Goal: Obtain resource: Download file/media

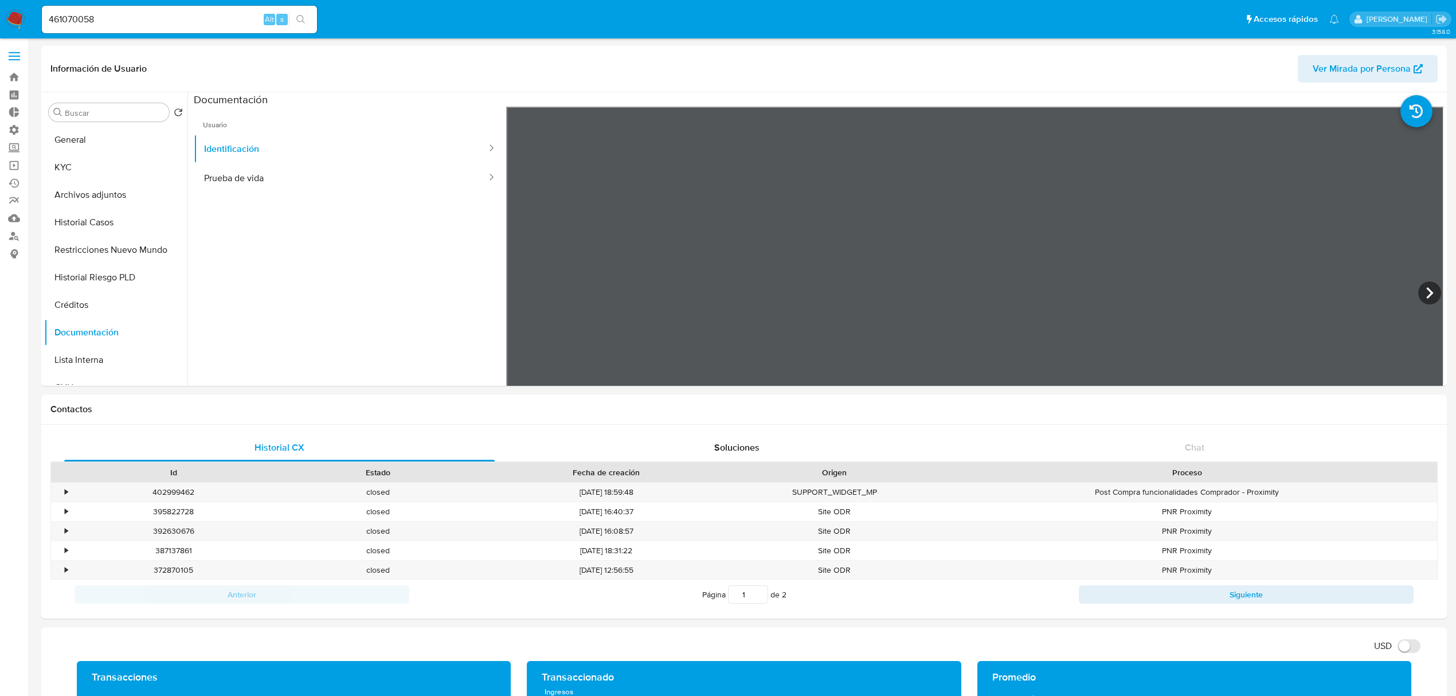
select select "10"
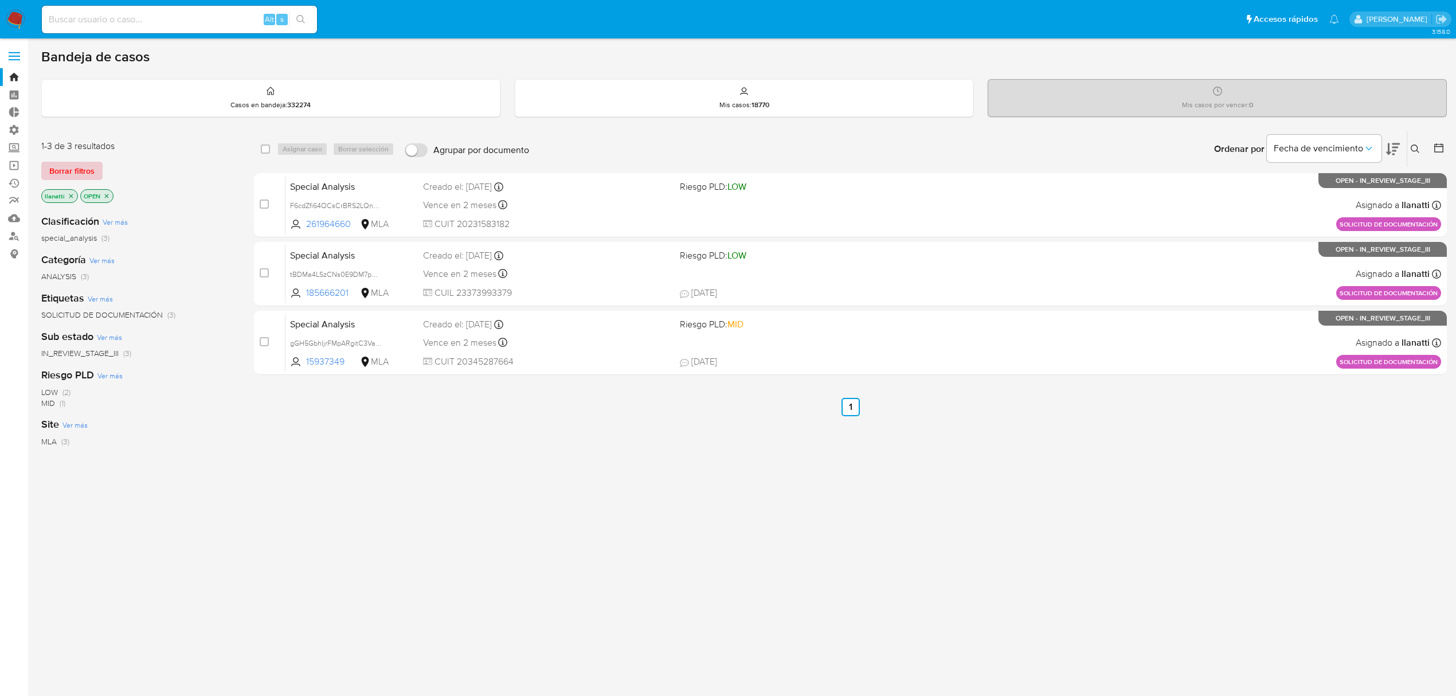
click at [66, 172] on span "Borrar filtros" at bounding box center [71, 171] width 45 height 16
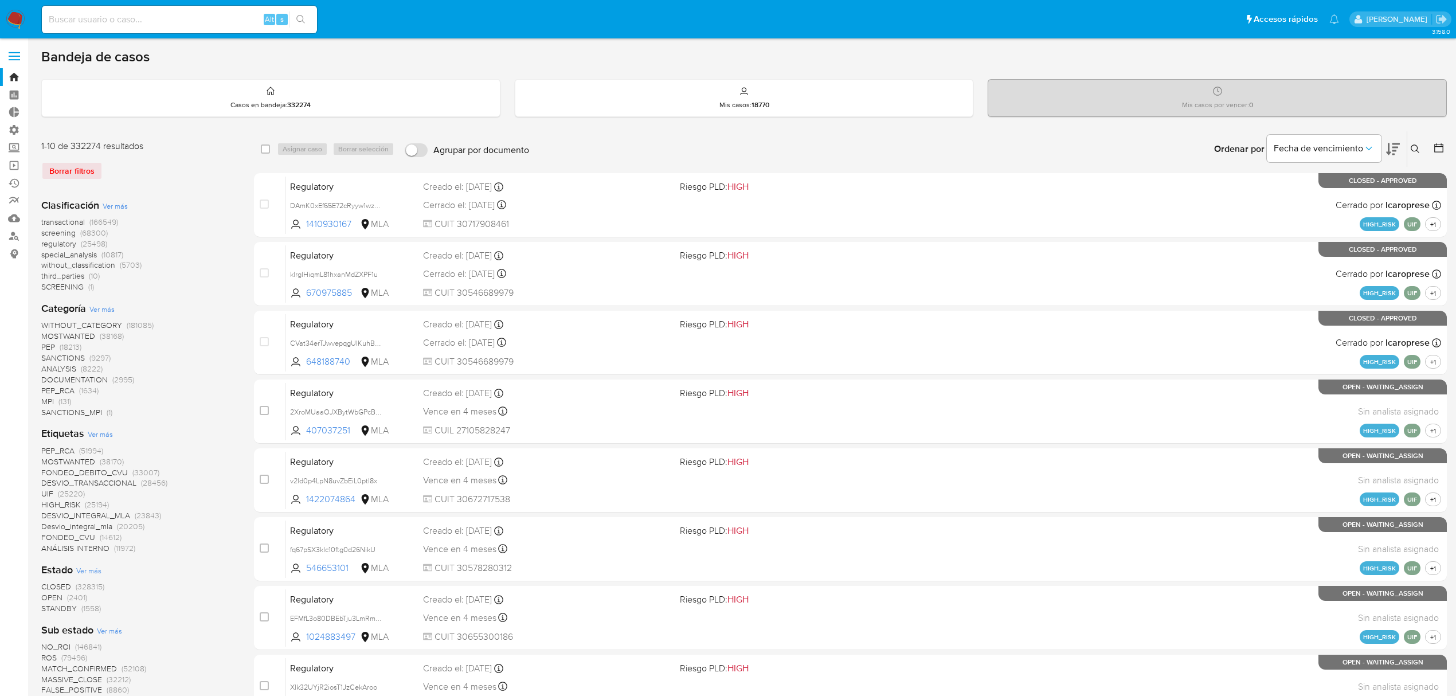
click at [147, 13] on input at bounding box center [179, 19] width 275 height 15
paste input "Hgwest@gmail.com"
type input "Hgwest@gmail.com"
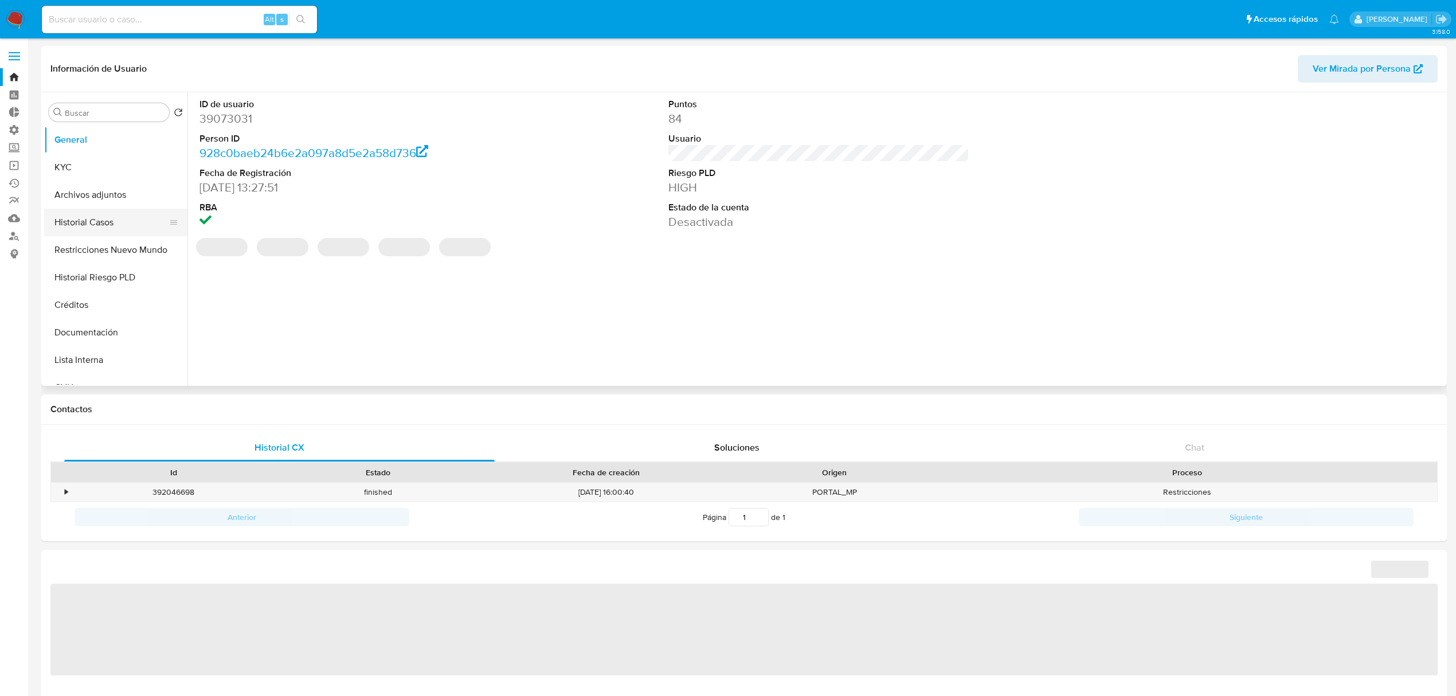
select select "10"
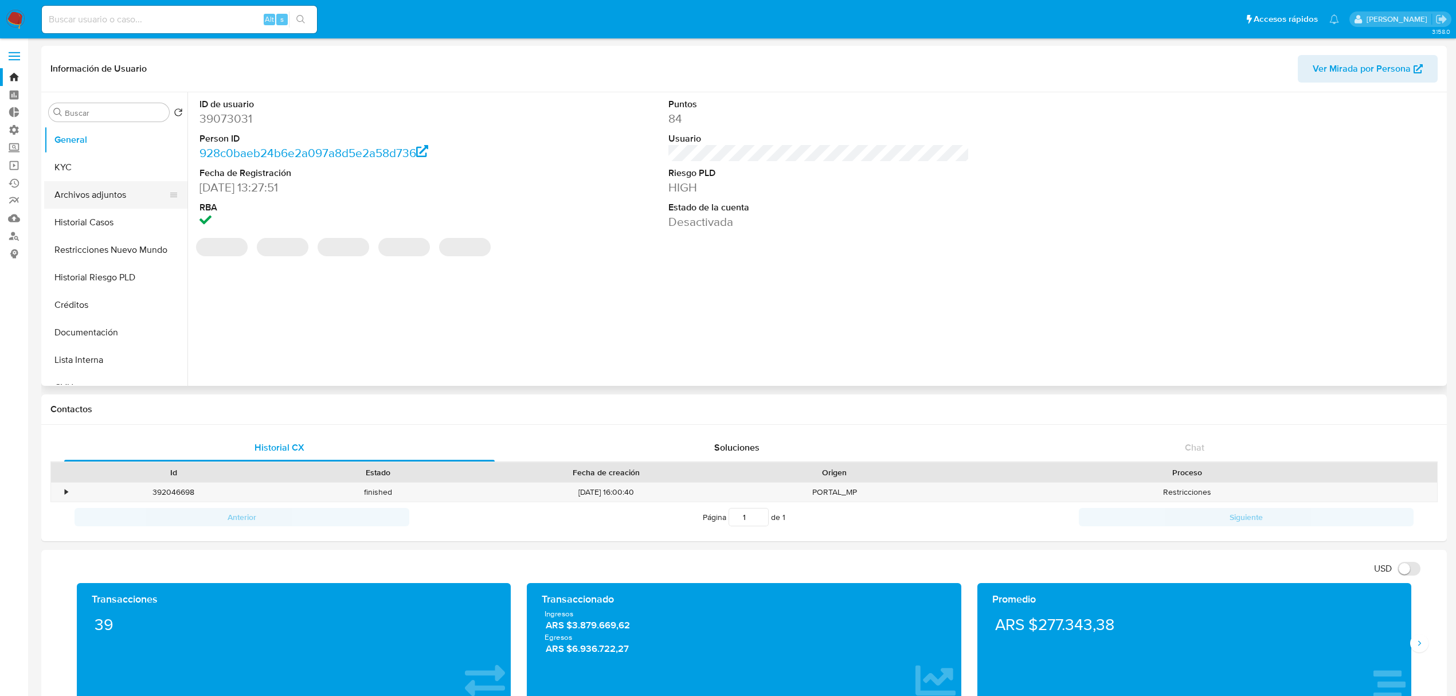
click at [111, 195] on button "Archivos adjuntos" at bounding box center [111, 195] width 134 height 28
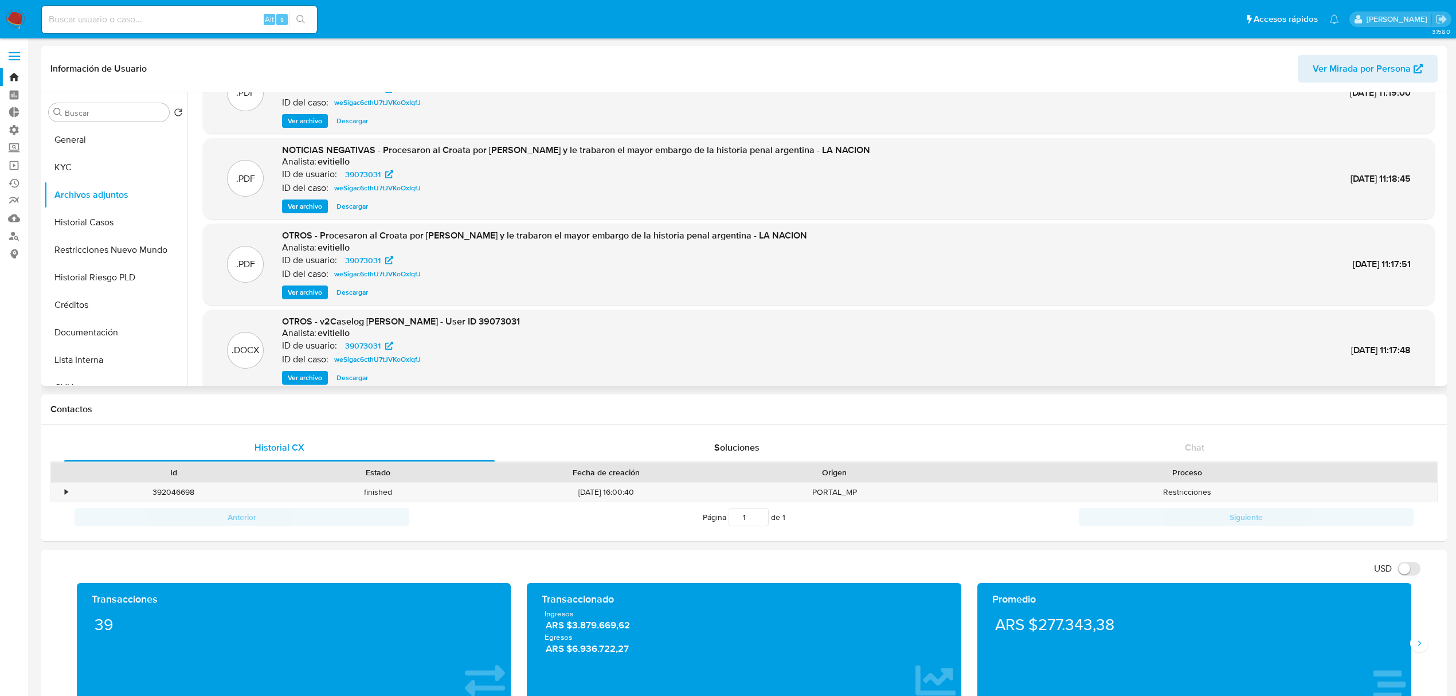
scroll to position [76, 0]
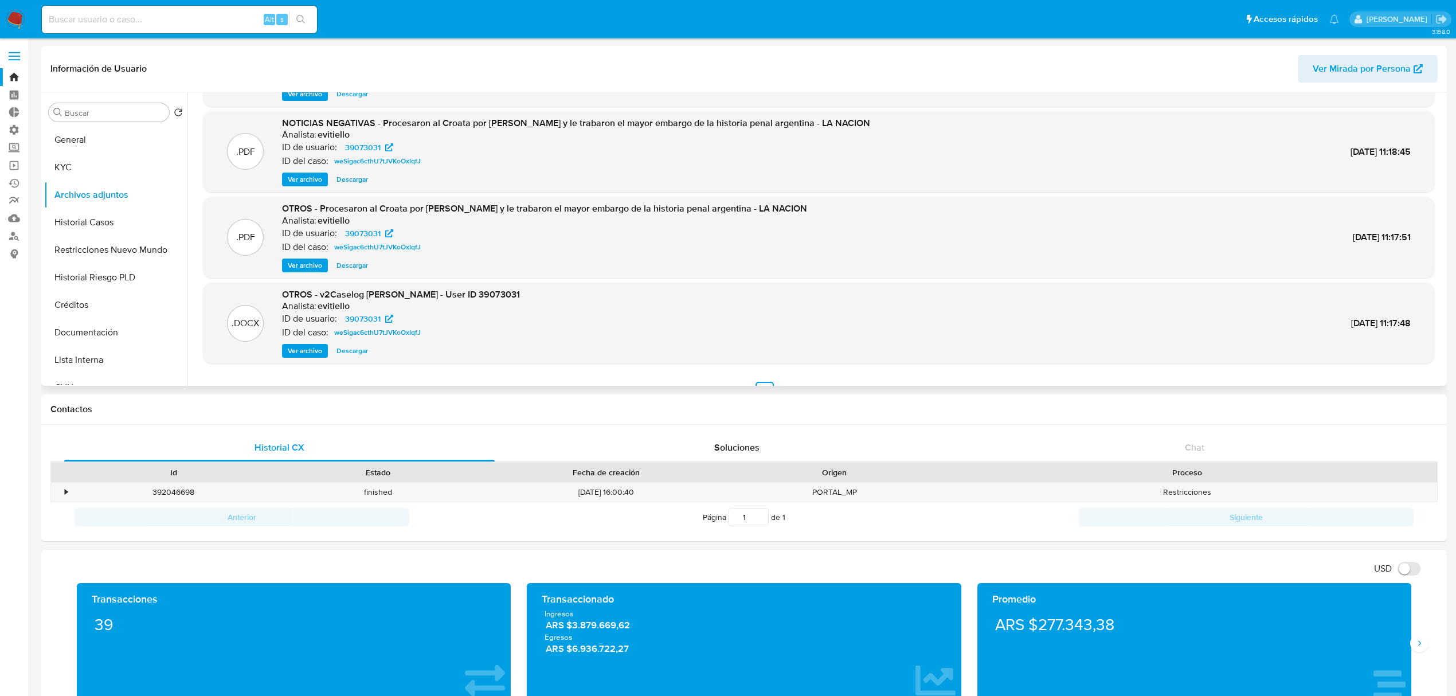
click at [358, 350] on span "Descargar" at bounding box center [352, 350] width 32 height 11
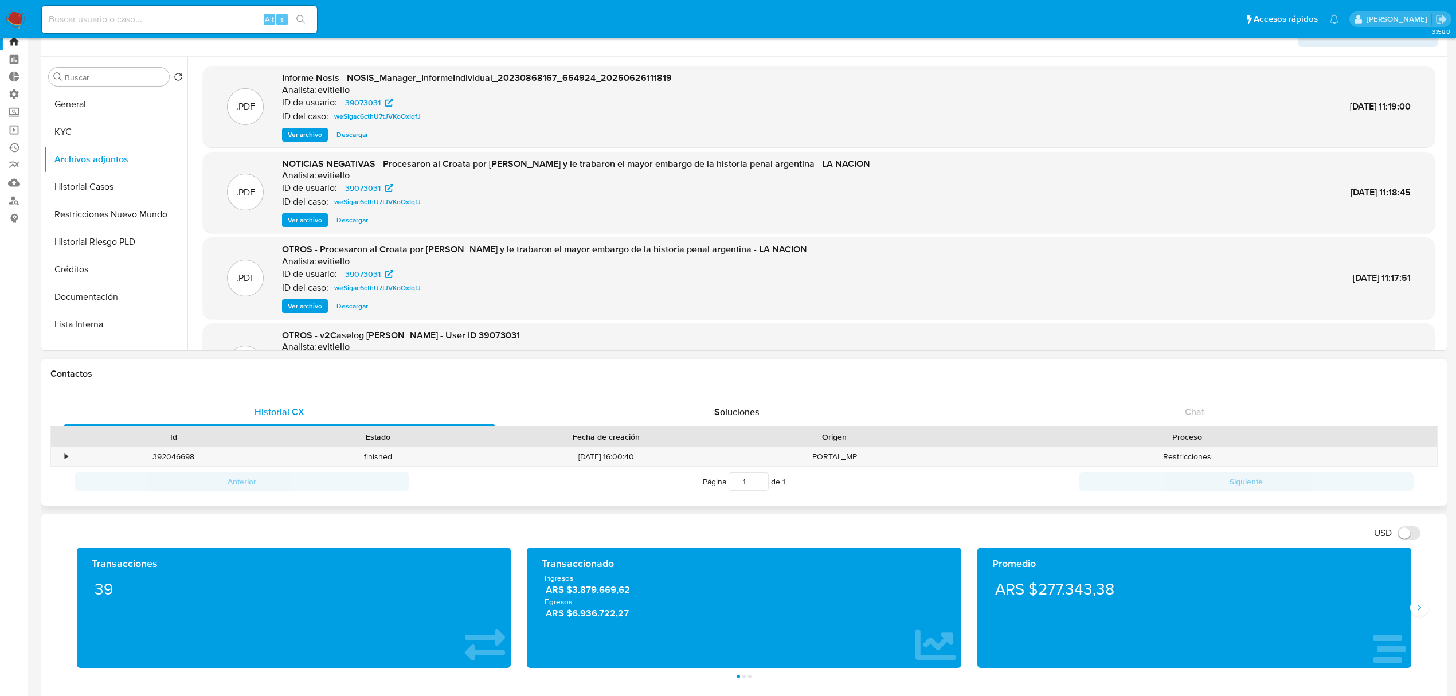
scroll to position [0, 0]
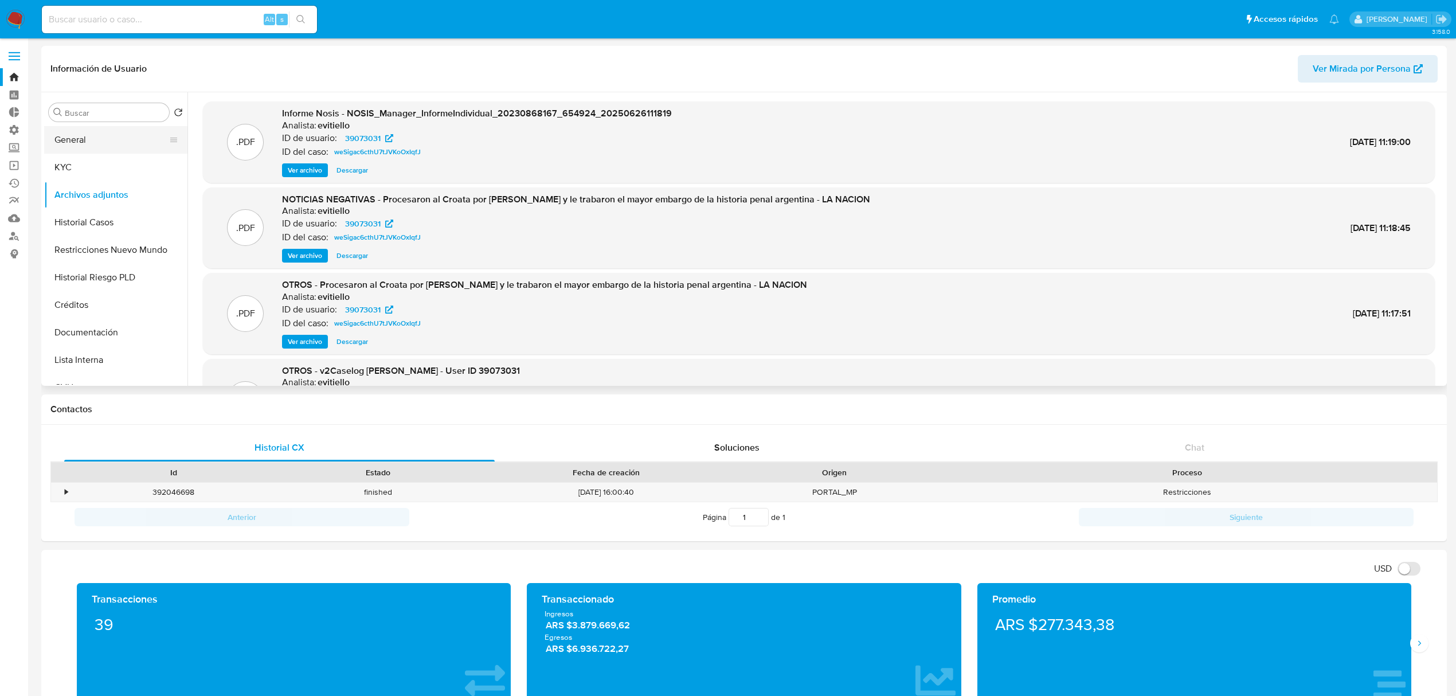
click at [89, 143] on button "General" at bounding box center [111, 140] width 134 height 28
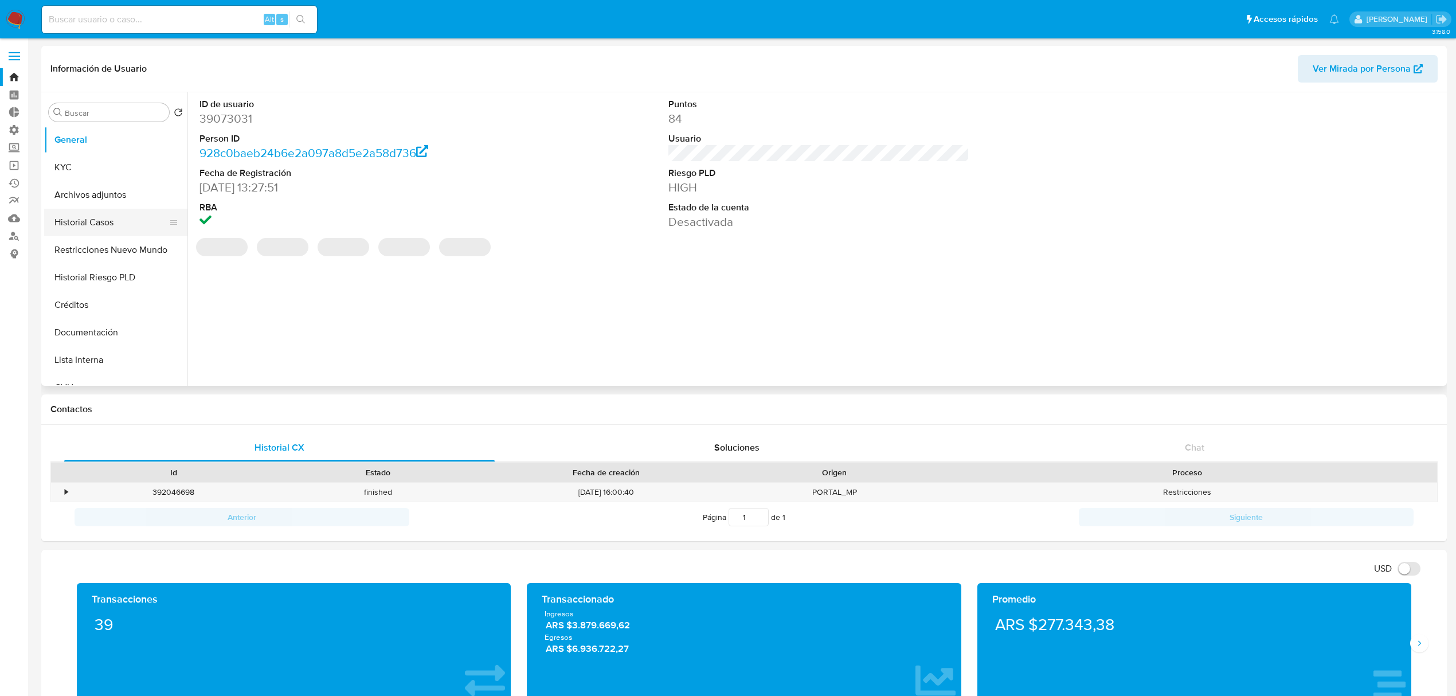
click at [126, 220] on button "Historial Casos" at bounding box center [111, 223] width 134 height 28
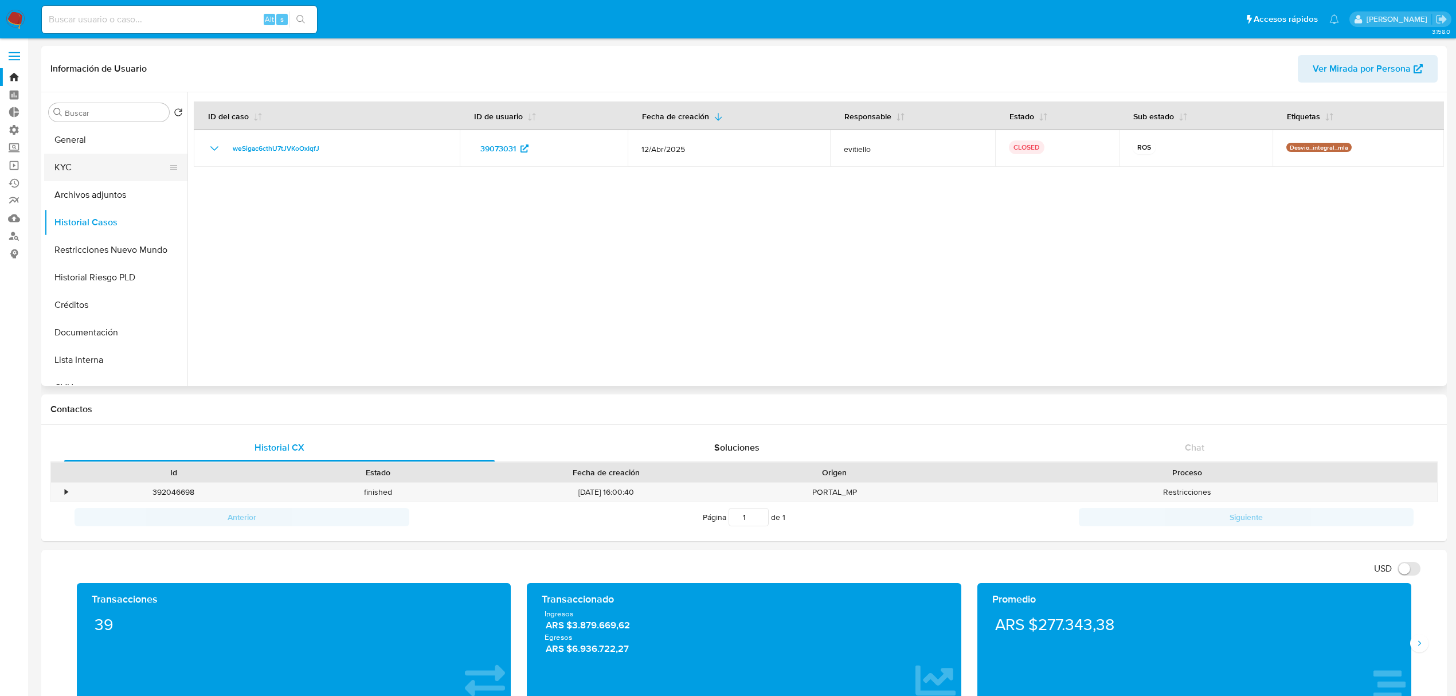
click at [112, 171] on button "KYC" at bounding box center [111, 168] width 134 height 28
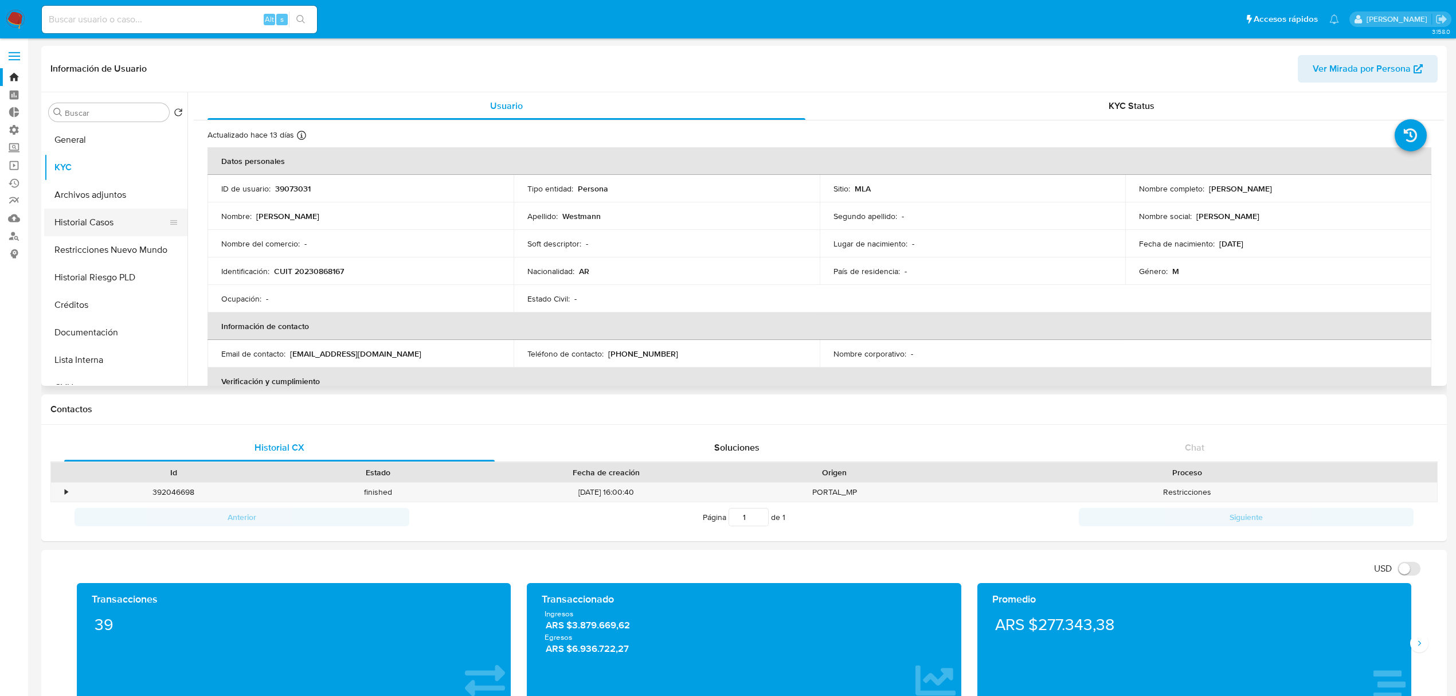
click at [99, 222] on button "Historial Casos" at bounding box center [111, 223] width 134 height 28
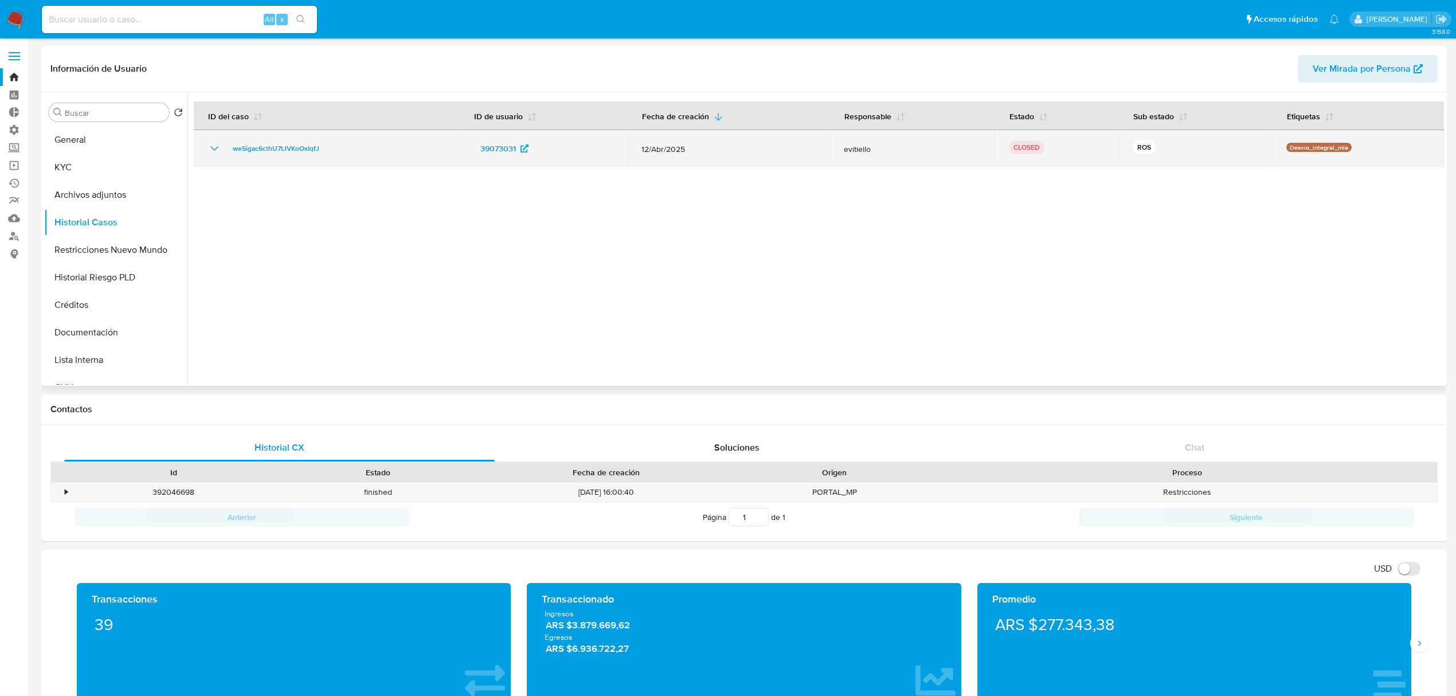
click at [213, 147] on icon "Mostrar/Ocultar" at bounding box center [214, 149] width 14 height 14
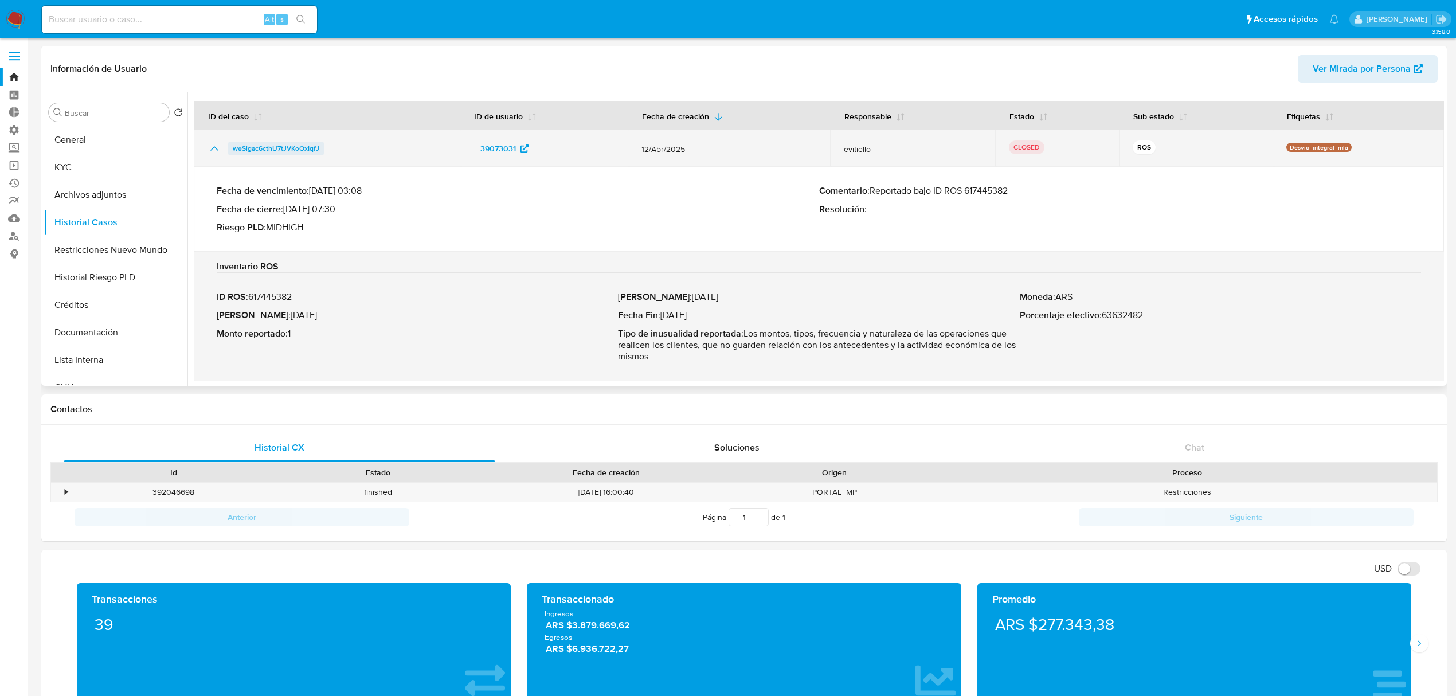
click at [285, 144] on span "weSigac6cthU7tJVKoOxIqfJ" at bounding box center [276, 149] width 87 height 14
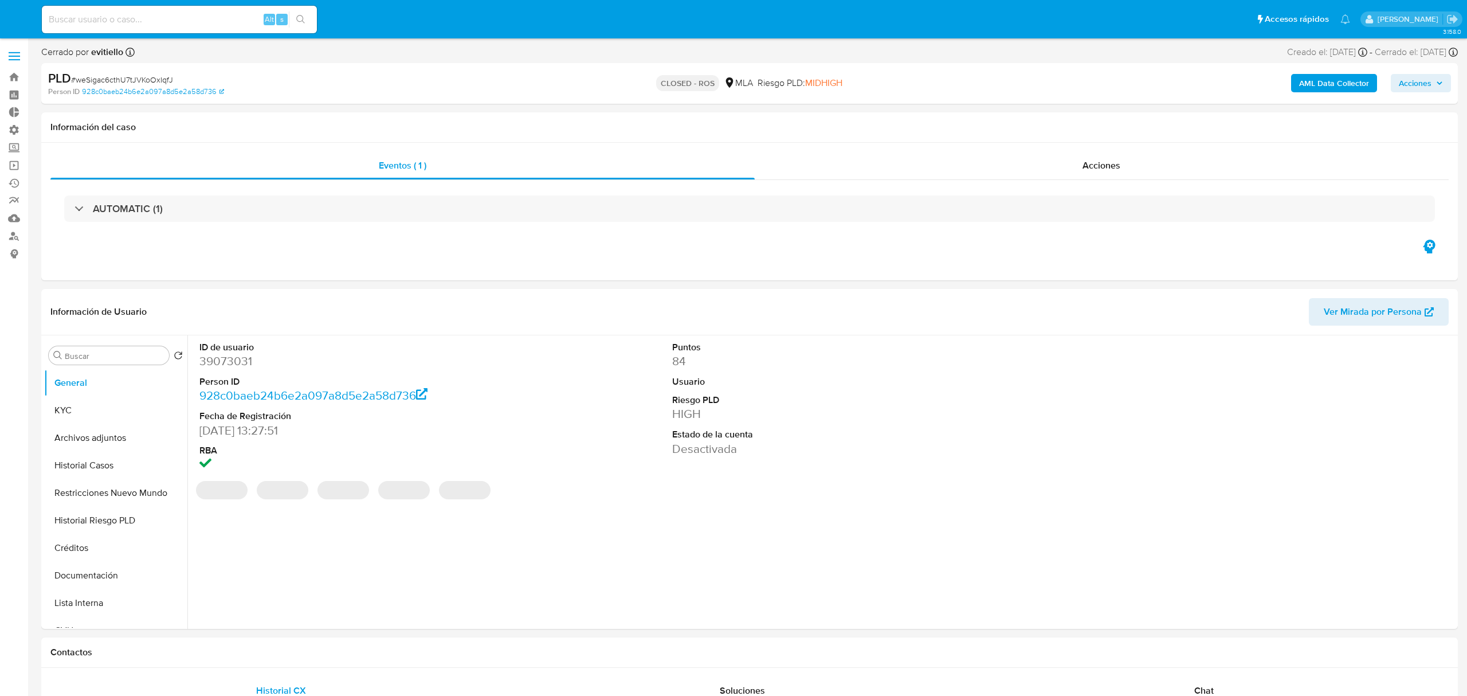
select select "10"
